Goal: Task Accomplishment & Management: Use online tool/utility

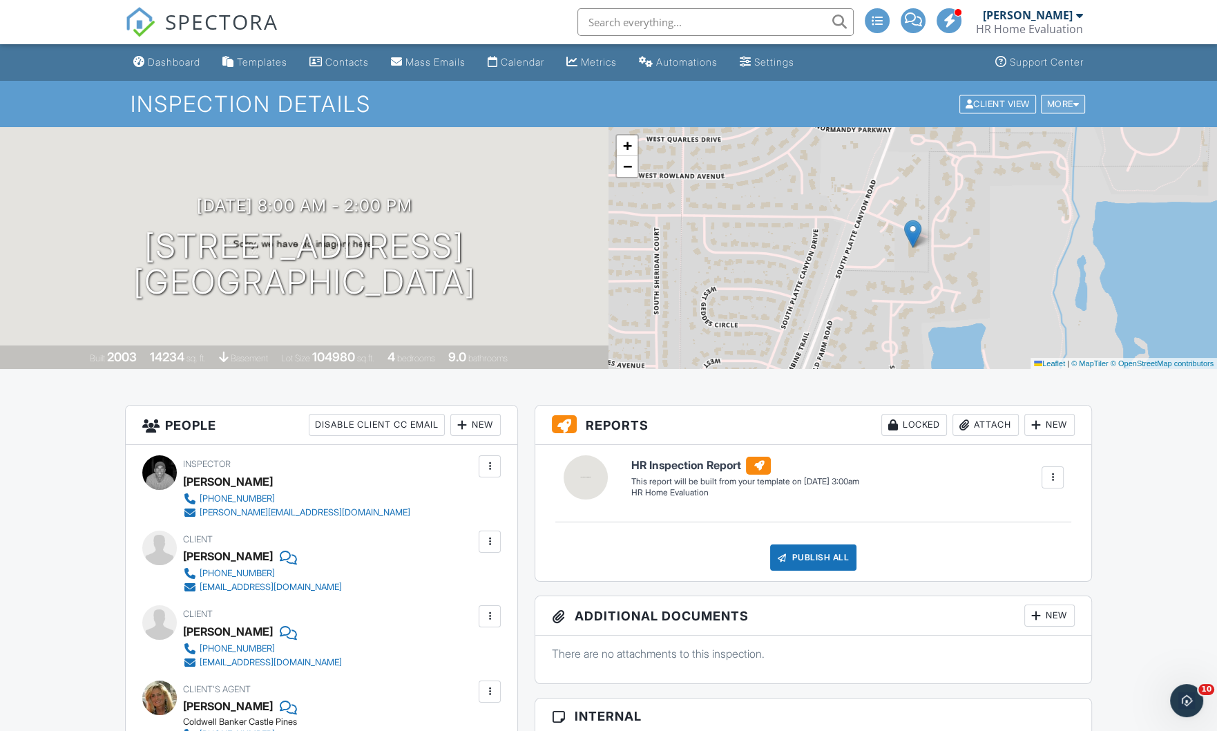
click at [1052, 104] on div "More" at bounding box center [1063, 104] width 45 height 19
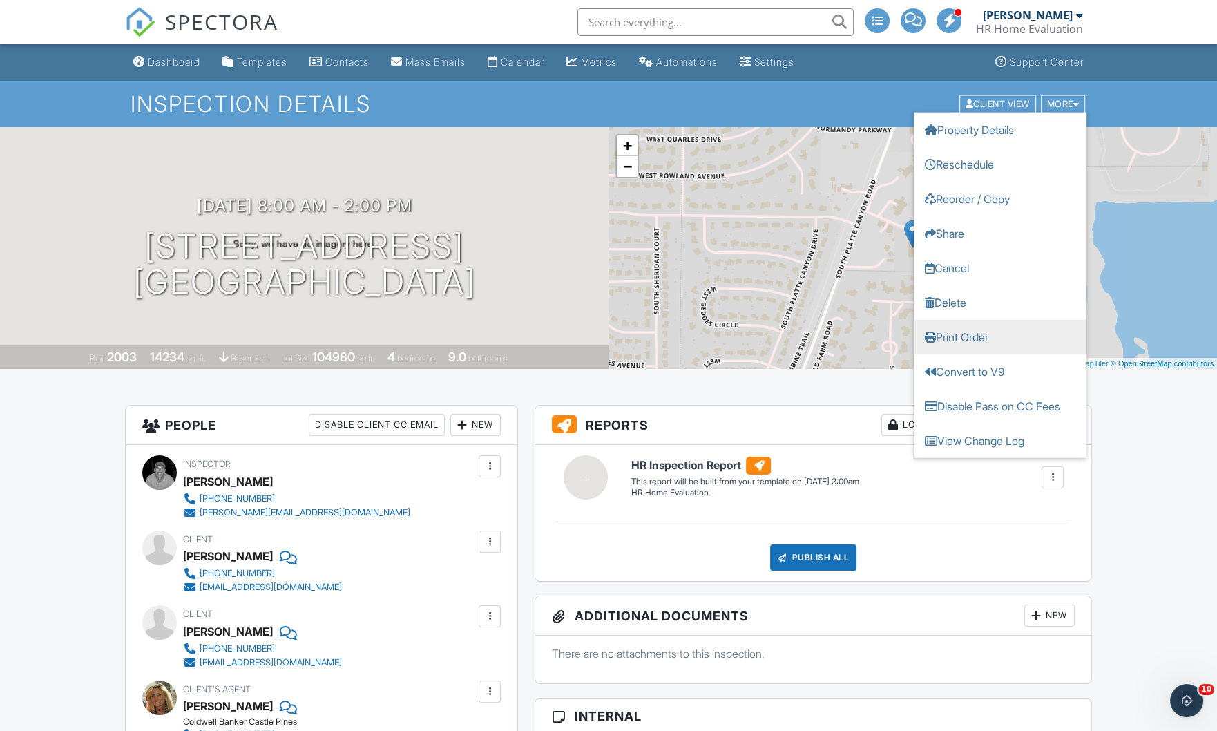
click at [980, 334] on link "Print Order" at bounding box center [1000, 336] width 173 height 35
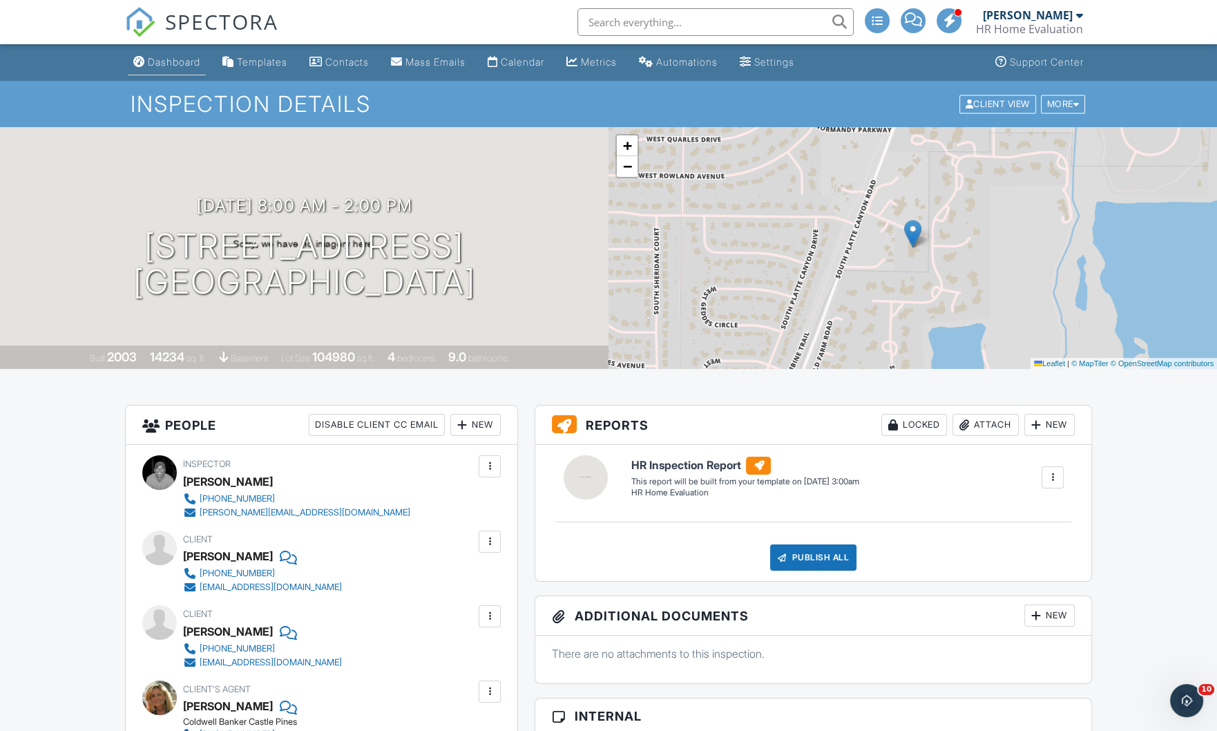
click at [165, 61] on div "Dashboard" at bounding box center [174, 62] width 53 height 12
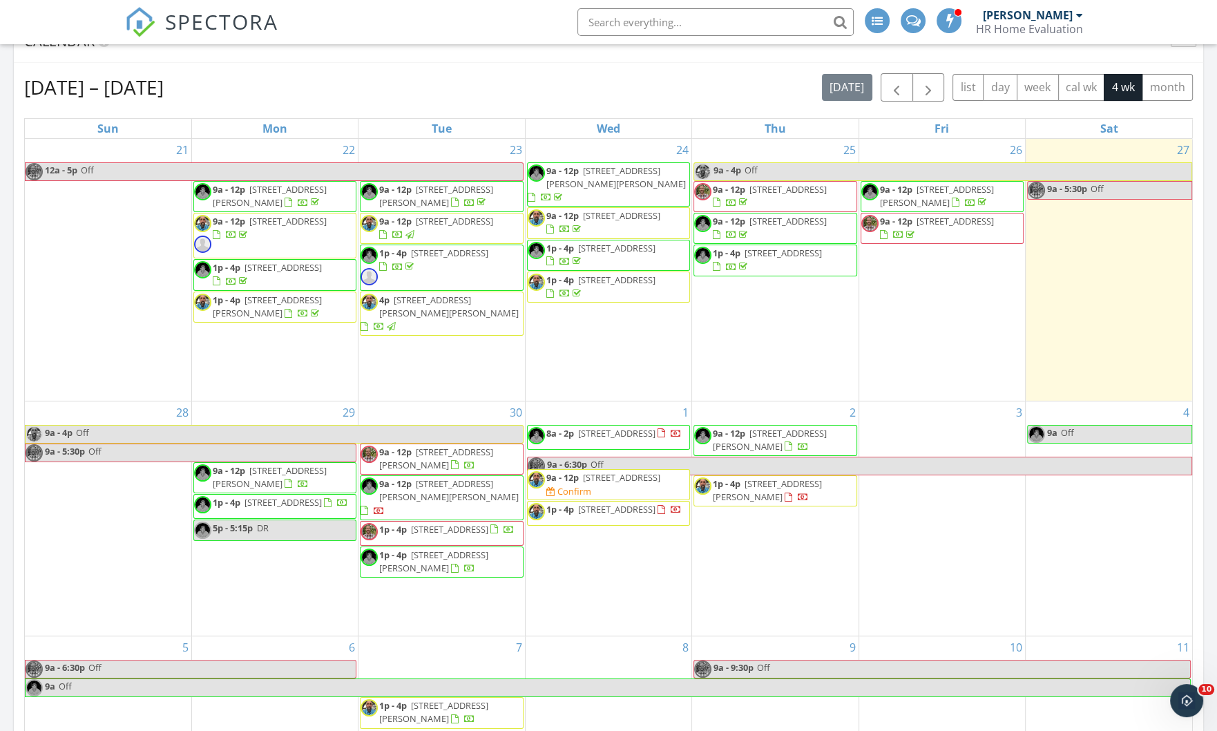
scroll to position [314, 0]
